Goal: Find contact information: Find contact information

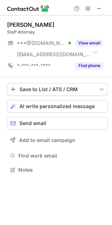
scroll to position [165, 112]
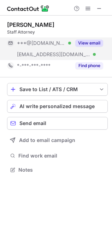
click at [54, 50] on div "***@canal-ins.com Verified" at bounding box center [39, 54] width 64 height 11
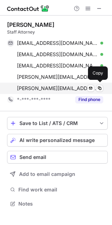
click at [55, 85] on span "kristen.nowacki@canal-ins.com" at bounding box center [57, 88] width 81 height 6
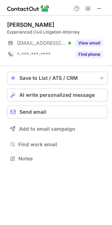
scroll to position [154, 112]
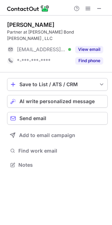
scroll to position [154, 112]
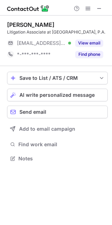
scroll to position [154, 112]
